Goal: Task Accomplishment & Management: Manage account settings

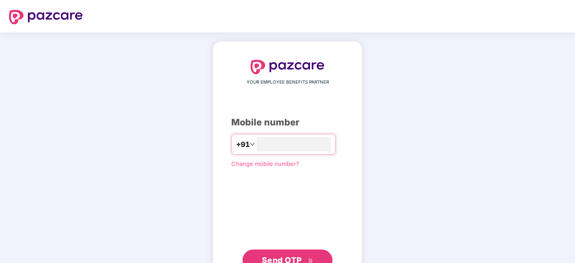
type input "**********"
click at [294, 253] on button "Send OTP" at bounding box center [288, 261] width 90 height 22
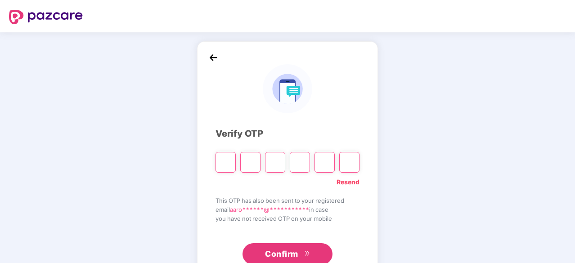
paste input "*"
type input "*"
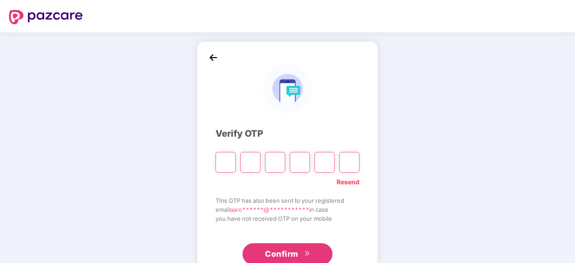
type input "*"
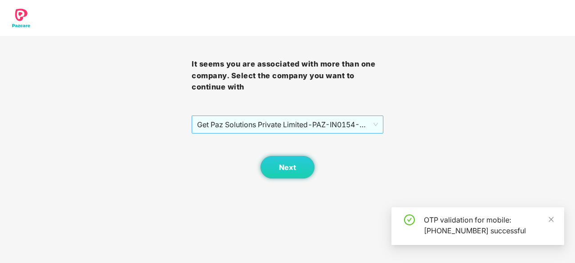
click at [303, 129] on span "Get Paz Solutions Private Limited - PAZ-IN0154 - EMPLOYEE" at bounding box center [287, 124] width 181 height 17
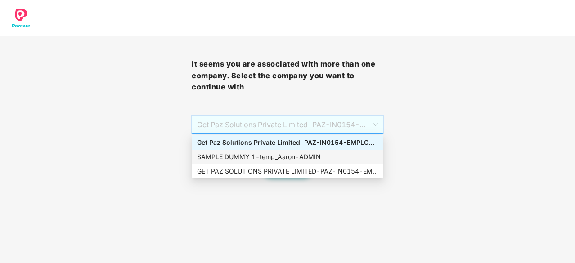
click at [298, 161] on div "SAMPLE DUMMY 1 - [PERSON_NAME]" at bounding box center [287, 157] width 181 height 10
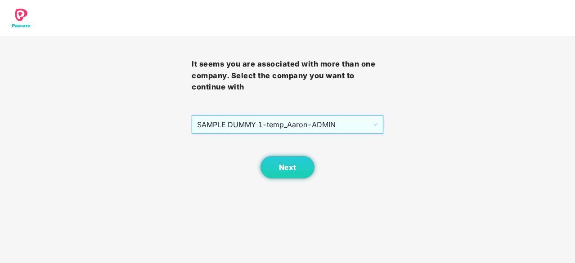
click at [287, 181] on body "It seems you are associated with more than one company. Select the company you …" at bounding box center [287, 131] width 575 height 263
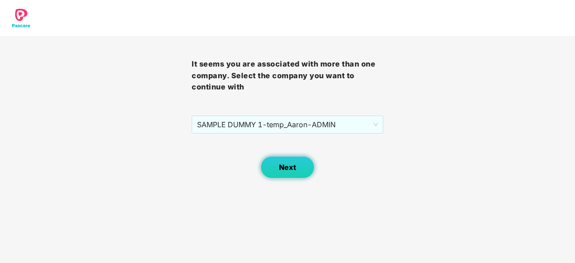
click at [288, 172] on span "Next" at bounding box center [287, 167] width 17 height 9
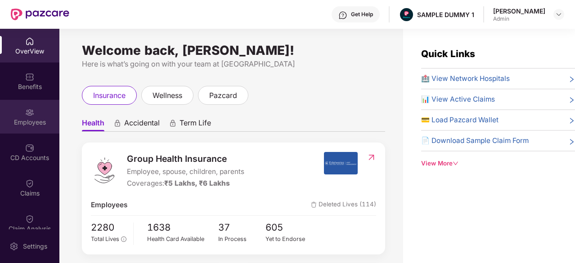
click at [29, 128] on div "Employees" at bounding box center [29, 117] width 59 height 34
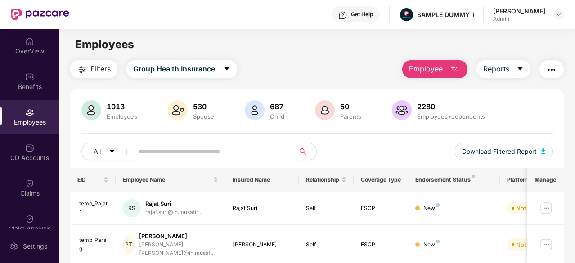
click at [428, 66] on span "Employee" at bounding box center [426, 68] width 34 height 11
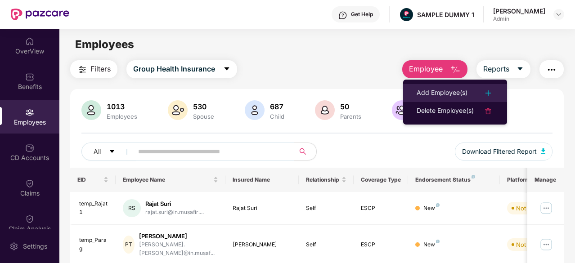
click at [434, 94] on div "Add Employee(s)" at bounding box center [442, 93] width 51 height 11
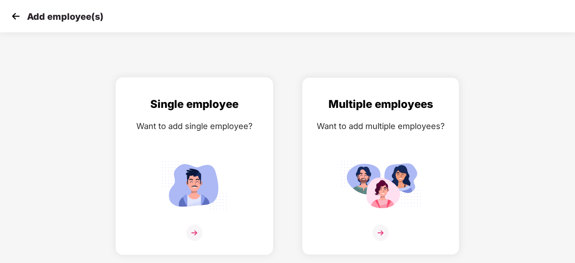
click at [240, 154] on div "Single employee Want to add single employee?" at bounding box center [194, 174] width 139 height 157
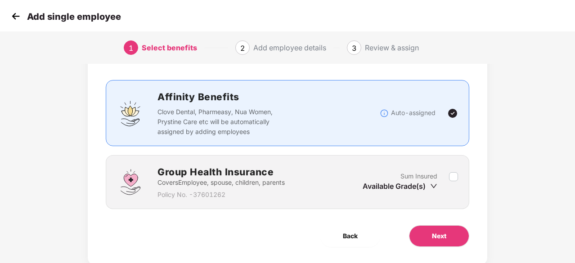
scroll to position [45, 0]
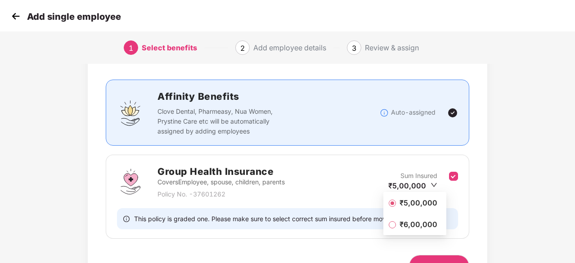
click at [418, 207] on span "₹5,00,000" at bounding box center [418, 203] width 45 height 10
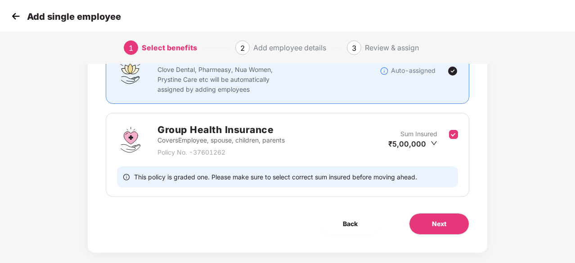
scroll to position [88, 0]
click at [428, 226] on button "Next" at bounding box center [439, 224] width 60 height 22
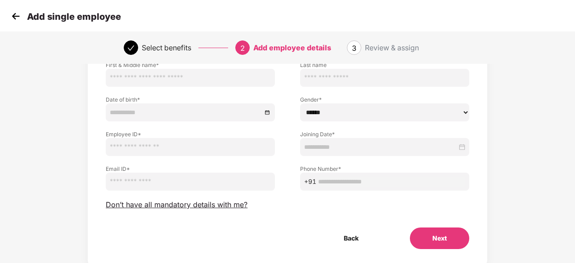
scroll to position [97, 0]
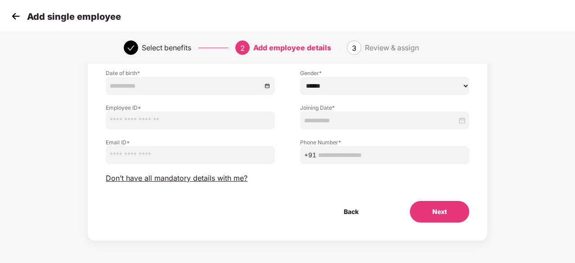
click at [14, 18] on img at bounding box center [16, 16] width 14 height 14
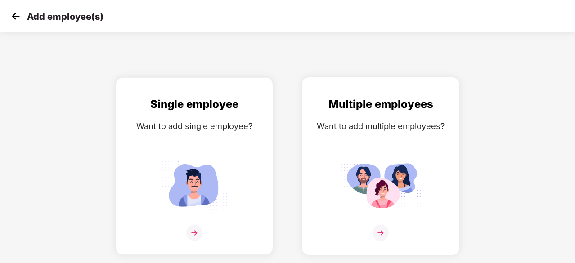
click at [378, 110] on div "Multiple employees" at bounding box center [381, 104] width 139 height 17
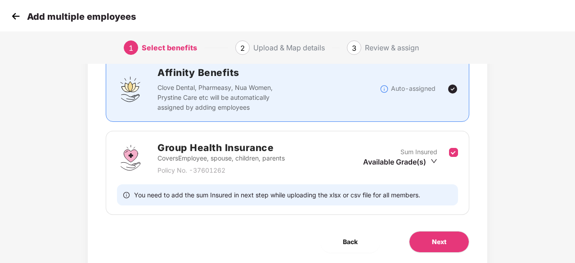
scroll to position [70, 0]
click at [16, 14] on img at bounding box center [16, 16] width 14 height 14
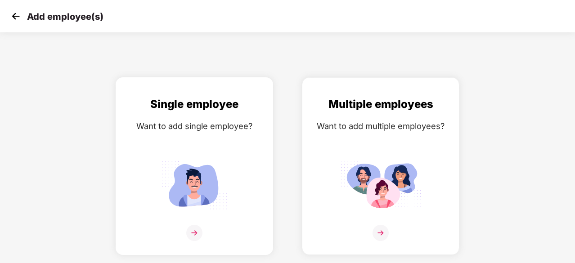
click at [149, 123] on div "Want to add single employee?" at bounding box center [194, 126] width 139 height 13
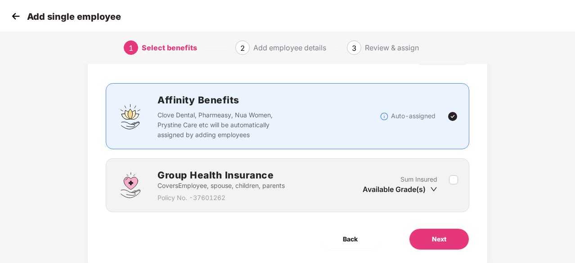
scroll to position [53, 0]
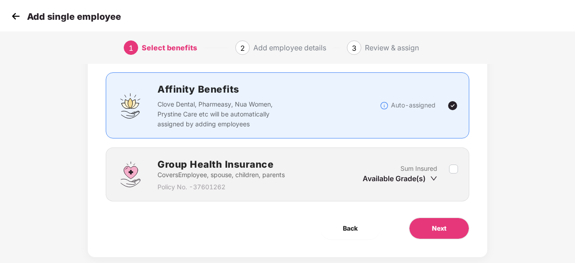
click at [449, 175] on label at bounding box center [453, 175] width 9 height 22
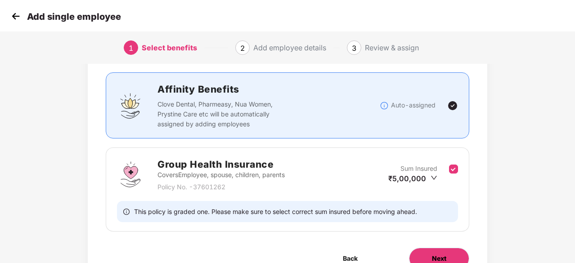
click at [440, 254] on span "Next" at bounding box center [439, 259] width 14 height 10
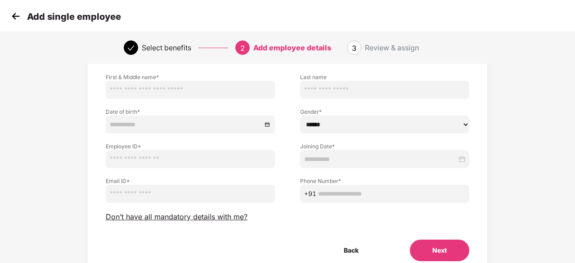
scroll to position [59, 0]
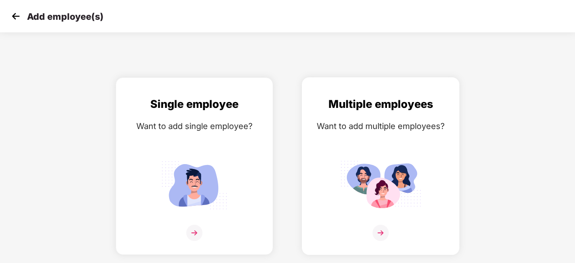
click at [379, 149] on div "Multiple employees Want to add multiple employees?" at bounding box center [381, 174] width 139 height 157
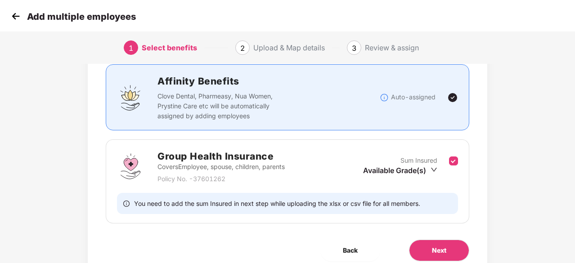
scroll to position [61, 0]
click at [435, 247] on span "Next" at bounding box center [439, 250] width 14 height 10
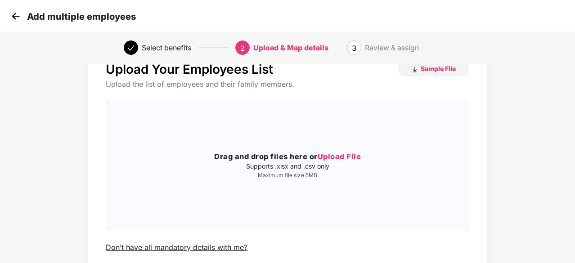
scroll to position [32, 0]
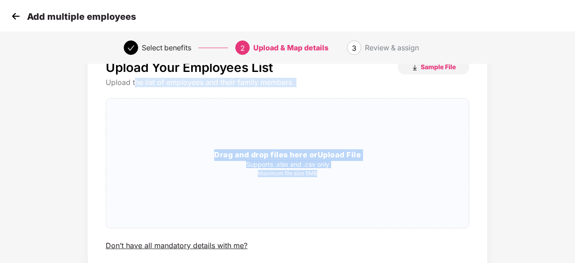
drag, startPoint x: 135, startPoint y: 84, endPoint x: 290, endPoint y: 90, distance: 155.0
click at [290, 90] on div "Upload Your Employees List Sample File Upload the list of employees and their f…" at bounding box center [288, 155] width 364 height 191
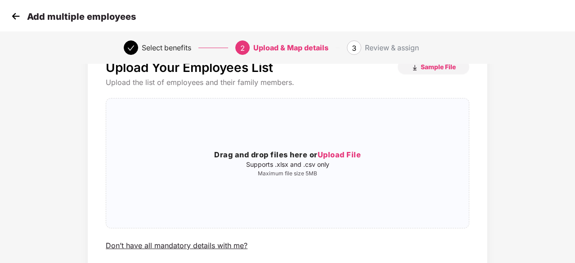
click at [290, 90] on div "Upload Your Employees List Sample File Upload the list of employees and their f…" at bounding box center [288, 155] width 364 height 191
click at [427, 70] on span "Sample File" at bounding box center [438, 67] width 35 height 9
click at [12, 19] on img at bounding box center [16, 16] width 14 height 14
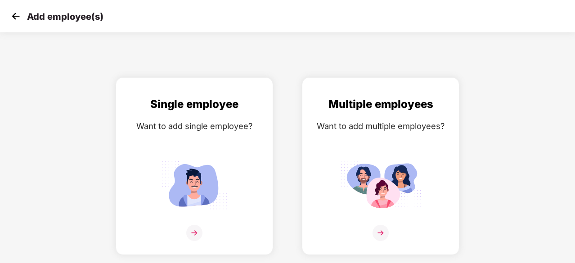
click at [12, 19] on img at bounding box center [16, 16] width 14 height 14
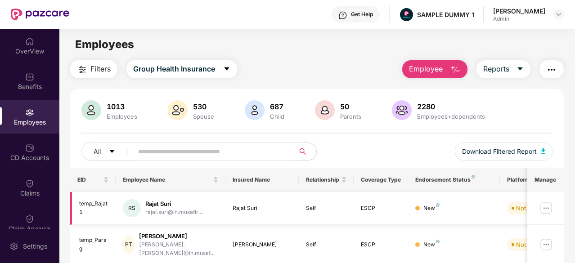
click at [551, 209] on img at bounding box center [546, 208] width 14 height 14
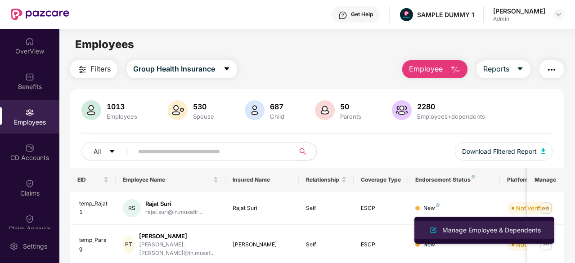
click at [486, 226] on div "Manage Employee & Dependents" at bounding box center [492, 231] width 102 height 10
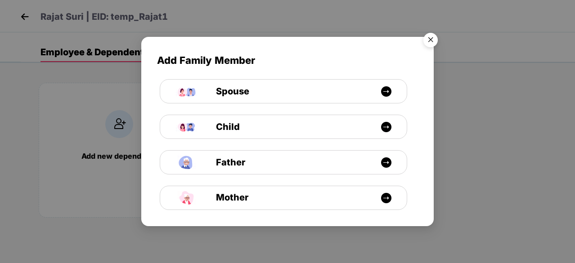
click at [424, 45] on img "Close" at bounding box center [430, 41] width 25 height 25
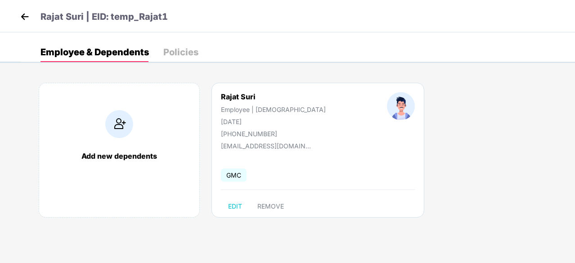
click at [24, 19] on img at bounding box center [25, 17] width 14 height 14
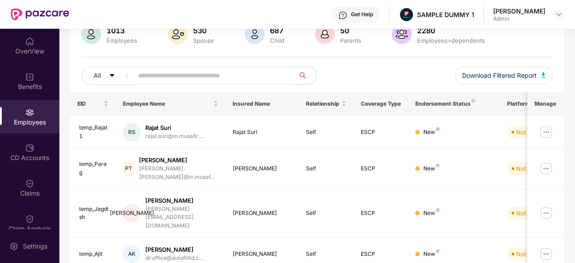
scroll to position [77, 0]
click at [547, 132] on img at bounding box center [546, 132] width 14 height 14
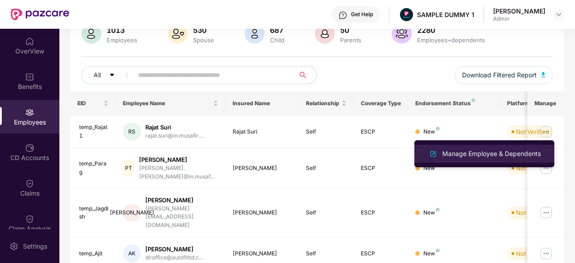
click at [503, 156] on div "Manage Employee & Dependents" at bounding box center [492, 154] width 102 height 10
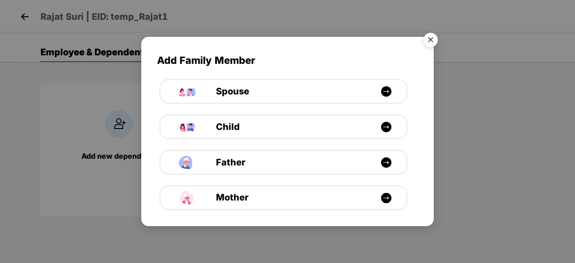
click at [433, 40] on img "Close" at bounding box center [430, 41] width 25 height 25
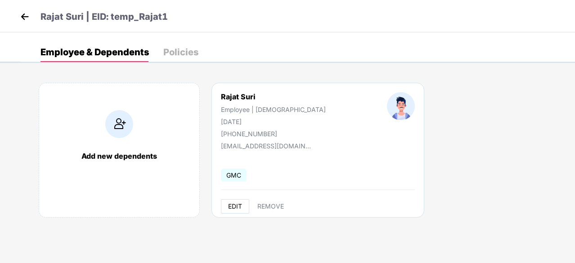
click at [231, 200] on button "EDIT" at bounding box center [235, 206] width 28 height 14
select select "****"
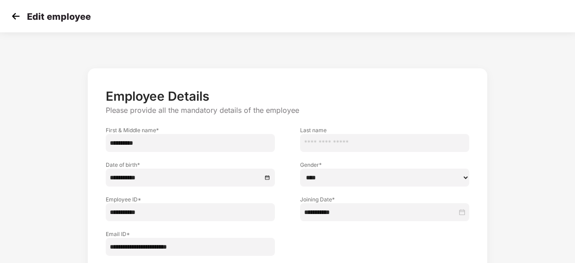
click at [23, 13] on div "Edit employee" at bounding box center [50, 16] width 82 height 13
click at [16, 15] on img at bounding box center [16, 16] width 14 height 14
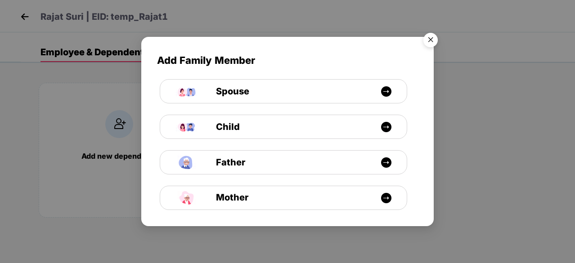
click at [16, 15] on div "Add Family Member Spouse Child Father Mother" at bounding box center [287, 131] width 575 height 263
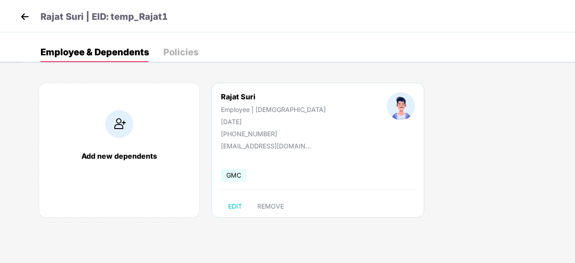
click at [28, 23] on img at bounding box center [25, 17] width 14 height 14
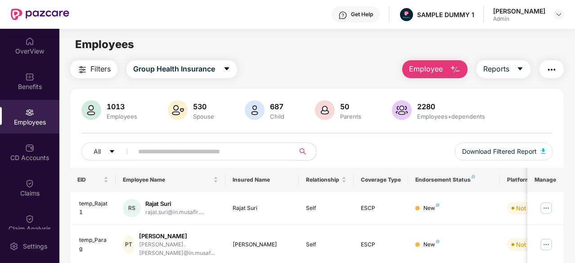
click at [456, 76] on button "Employee" at bounding box center [434, 69] width 65 height 18
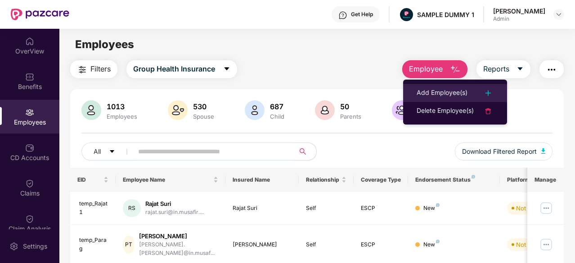
click at [445, 93] on div "Add Employee(s)" at bounding box center [442, 93] width 51 height 11
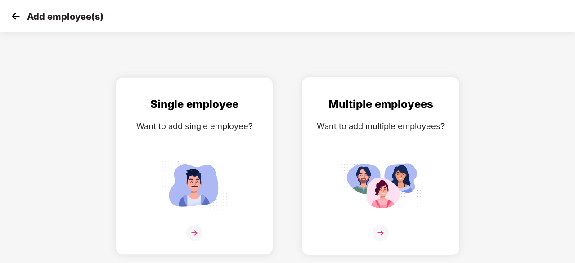
click at [347, 138] on div "Multiple employees Want to add multiple employees?" at bounding box center [381, 174] width 139 height 157
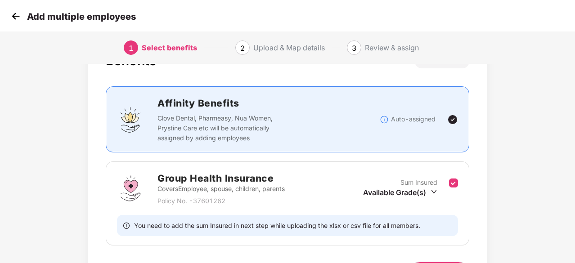
scroll to position [99, 0]
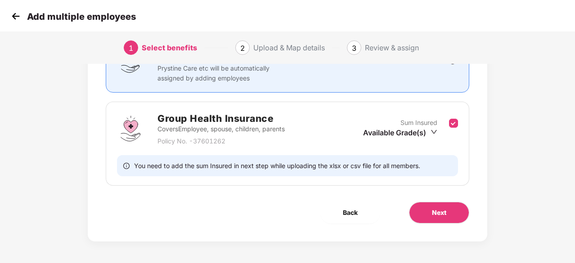
click at [14, 19] on img at bounding box center [16, 16] width 14 height 14
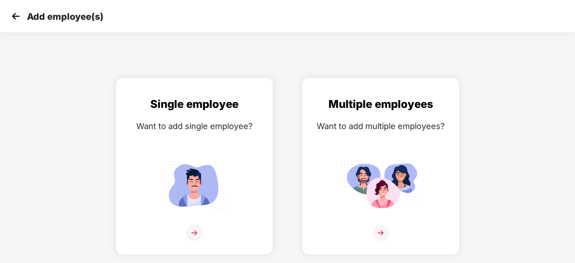
click at [10, 16] on img at bounding box center [16, 16] width 14 height 14
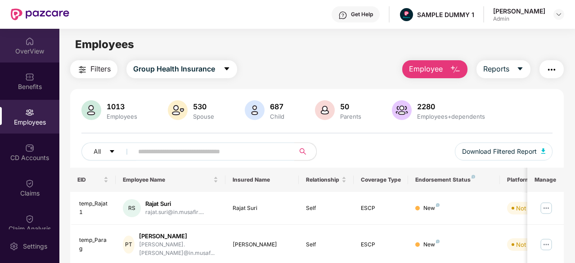
click at [20, 61] on div "OverView" at bounding box center [29, 46] width 59 height 34
